Goal: Find specific page/section

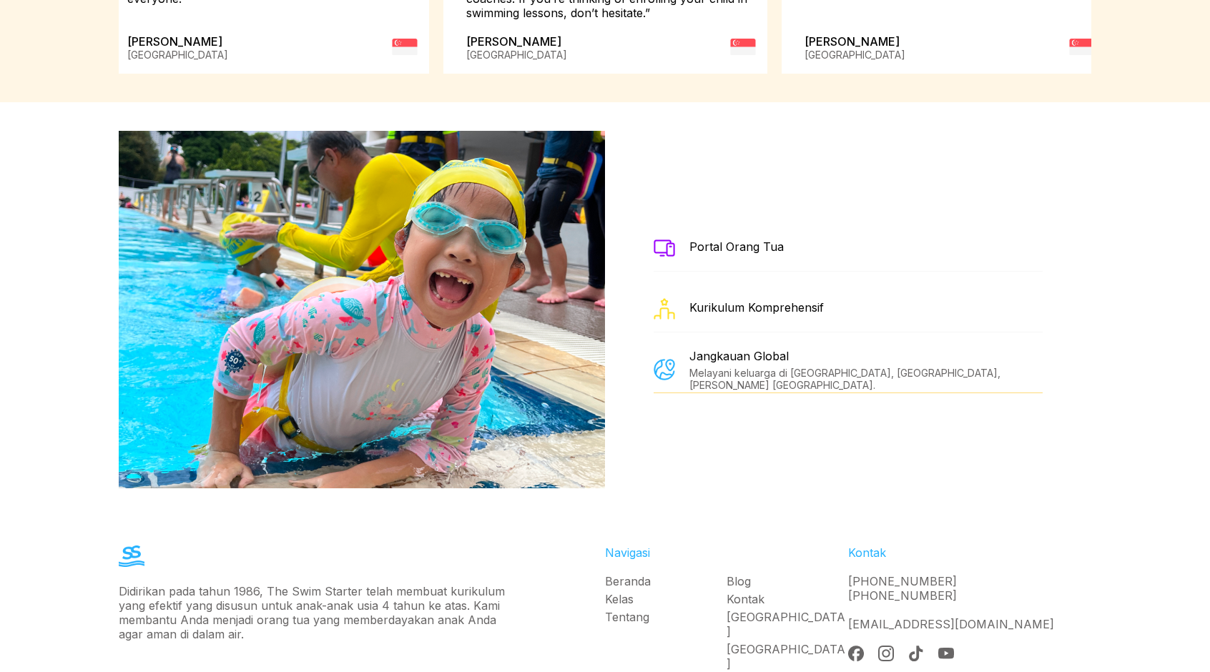
scroll to position [2592, 0]
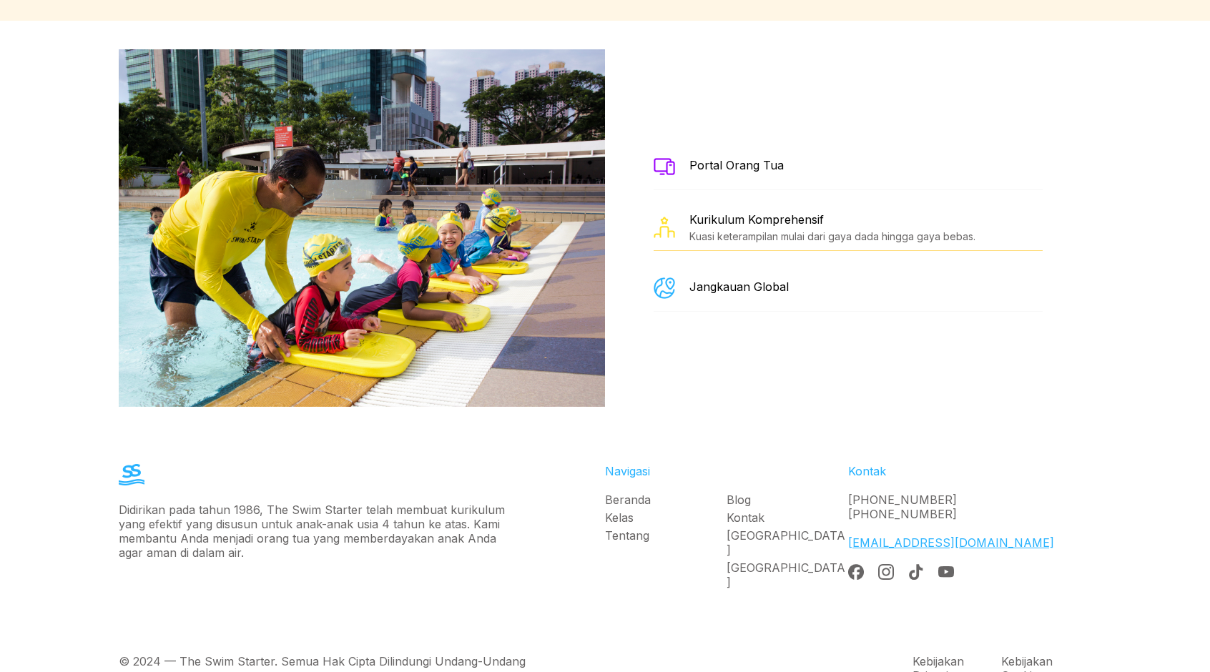
click at [867, 536] on link "[EMAIL_ADDRESS][DOMAIN_NAME]" at bounding box center [951, 543] width 206 height 14
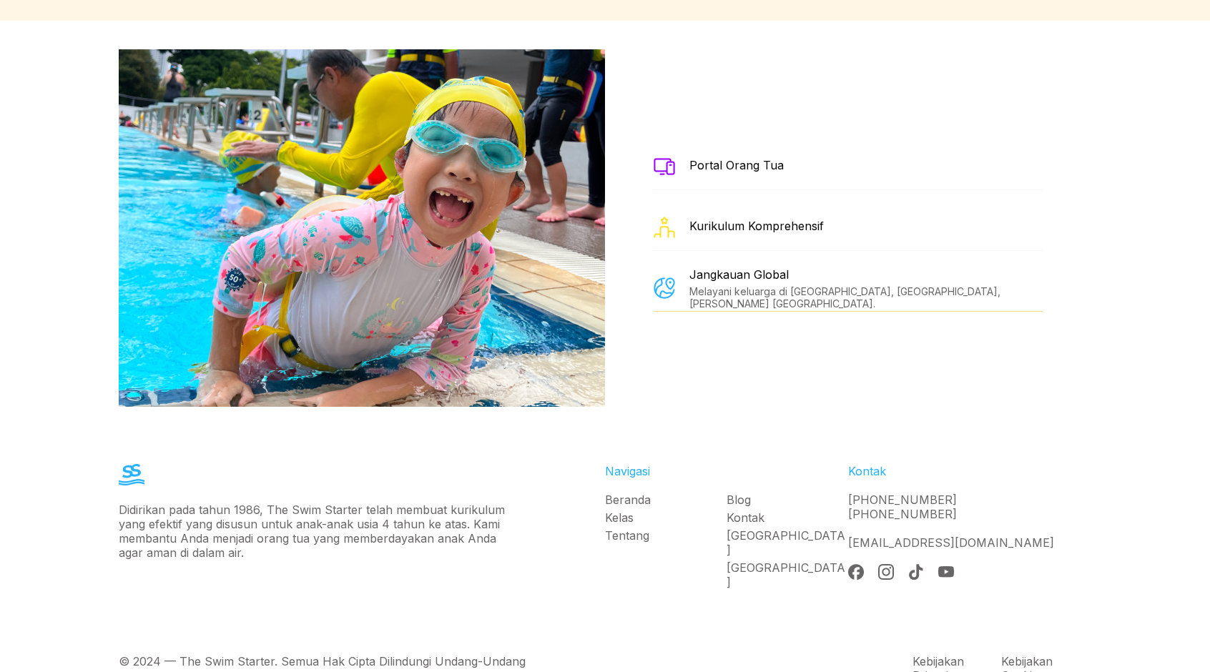
click at [747, 511] on link "Kontak" at bounding box center [788, 518] width 122 height 14
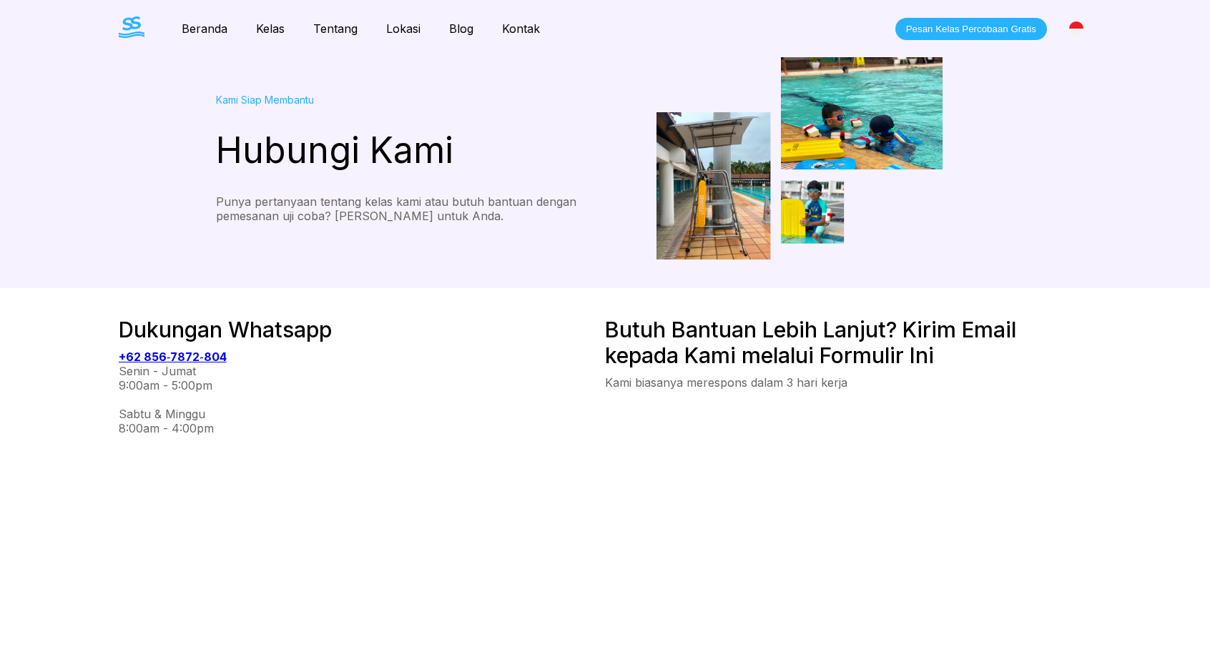
click at [160, 97] on div "Kami Siap Membantu Hubungi Kami Punya pertanyaan tentang kelas kami atau butuh …" at bounding box center [605, 158] width 1030 height 202
click at [402, 34] on link "Lokasi" at bounding box center [403, 28] width 63 height 14
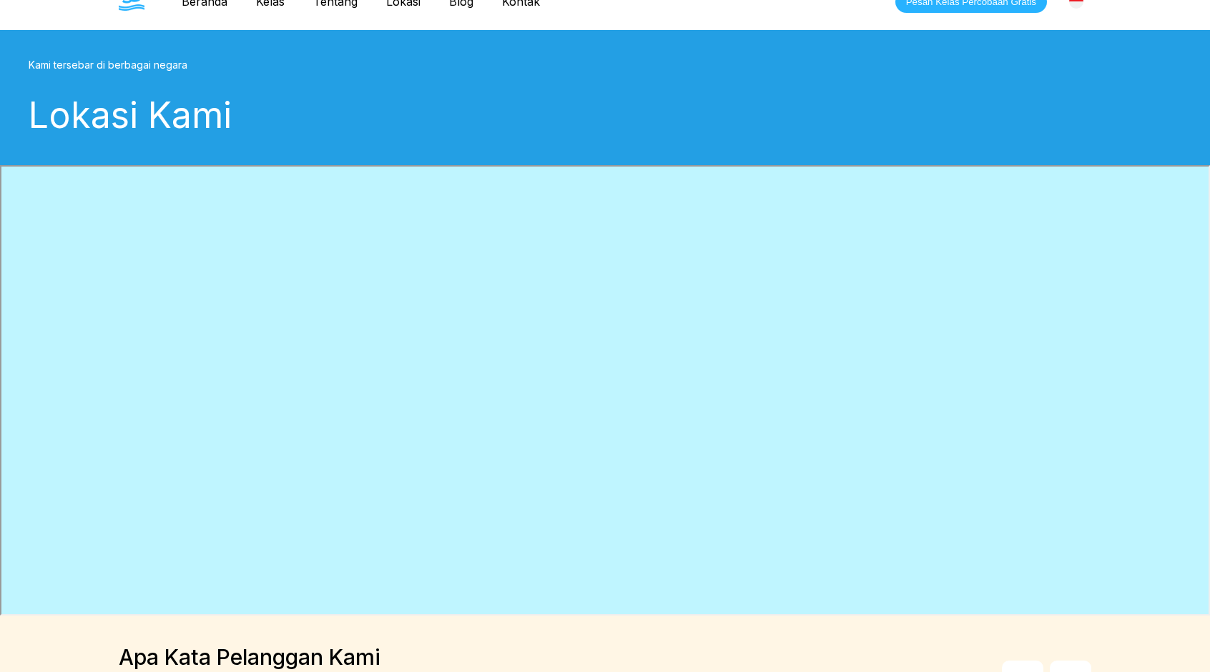
scroll to position [21, 0]
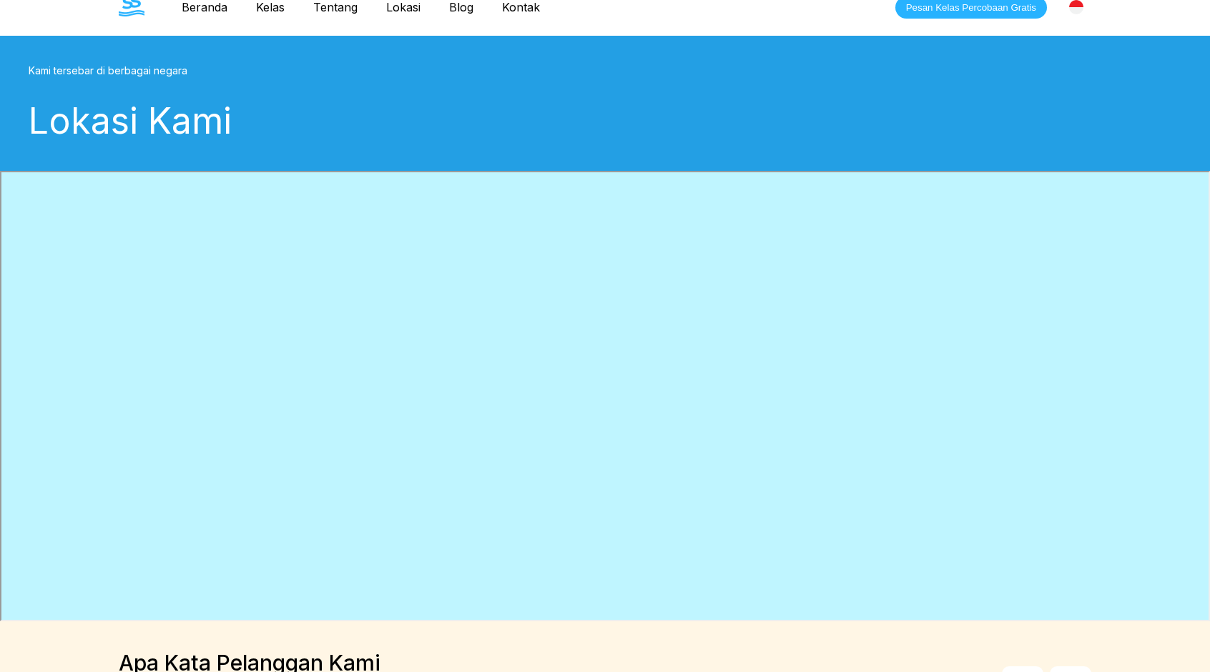
click at [272, 5] on link "Kelas" at bounding box center [270, 7] width 57 height 14
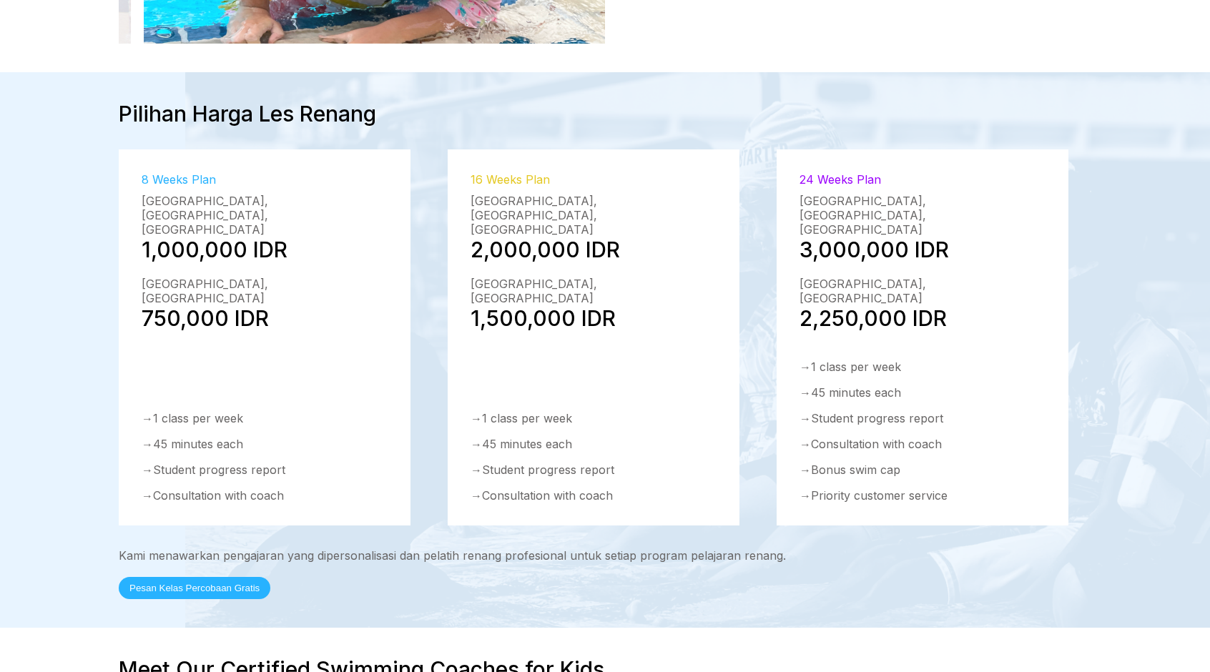
scroll to position [2014, 0]
